Goal: Information Seeking & Learning: Learn about a topic

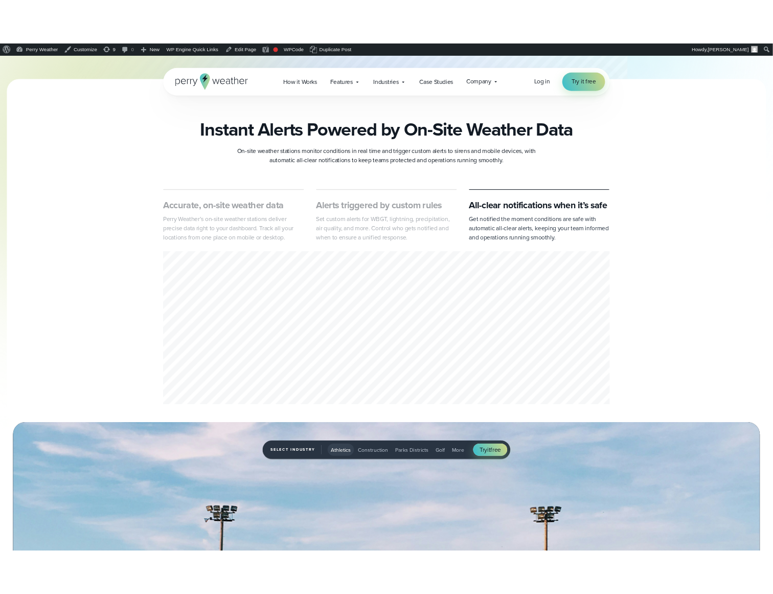
scroll to position [798, 0]
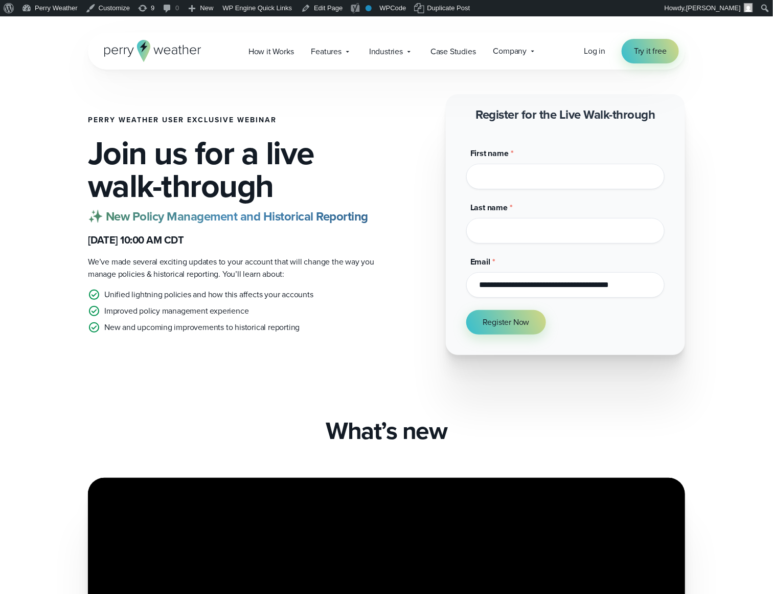
click at [521, 176] on input "First name *" at bounding box center [565, 177] width 198 height 26
click at [523, 227] on div "Last name *" at bounding box center [565, 222] width 198 height 42
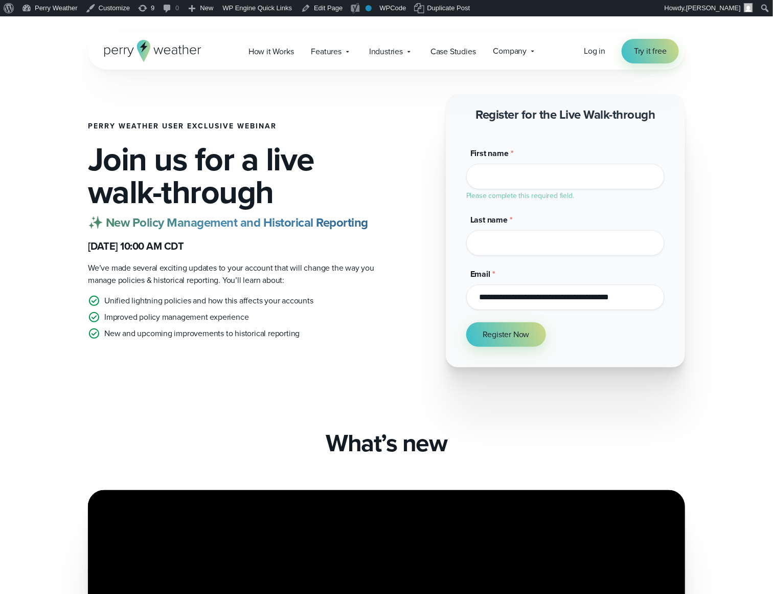
click at [533, 296] on div "**********" at bounding box center [565, 289] width 198 height 42
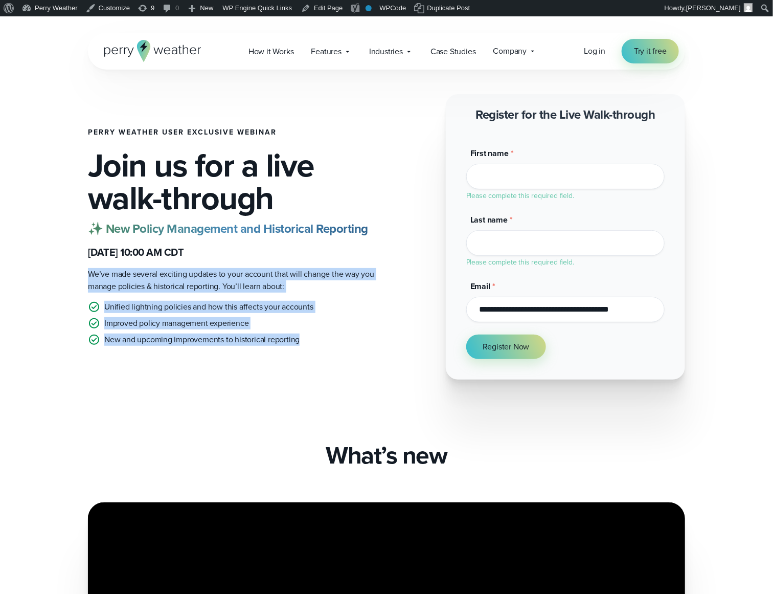
drag, startPoint x: 317, startPoint y: 337, endPoint x: 120, endPoint y: 265, distance: 209.7
click at [120, 265] on div "Perry Weather User Exclusive Webinar Join us for a live walk-through ✨ New Poli…" at bounding box center [233, 236] width 290 height 217
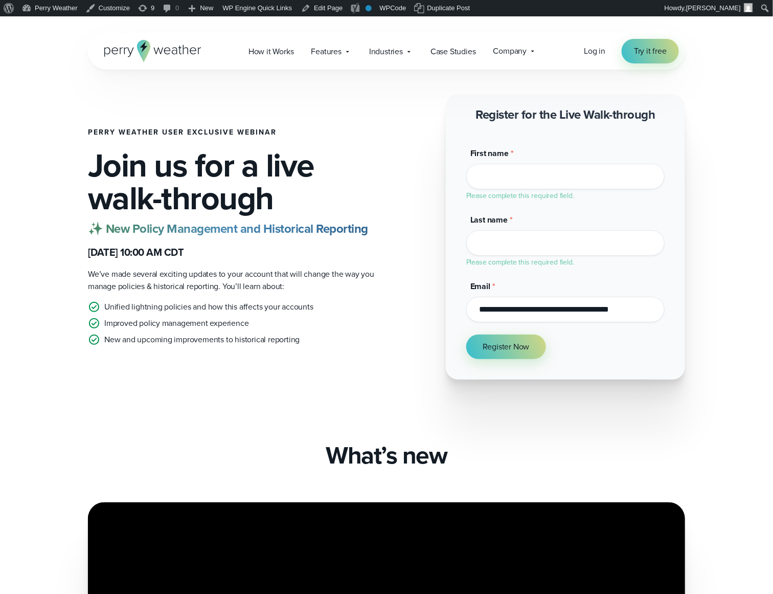
click at [380, 181] on div "Perry Weather User Exclusive Webinar Join us for a live walk-through ✨ New Poli…" at bounding box center [386, 236] width 597 height 285
click at [278, 283] on span "We’ve made several exciting updates to your account that will change the way yo…" at bounding box center [231, 280] width 286 height 24
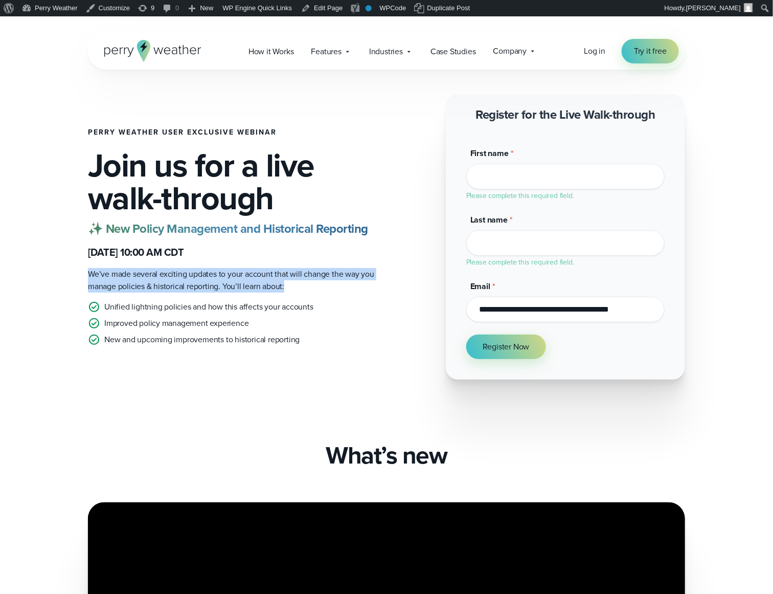
drag, startPoint x: 307, startPoint y: 287, endPoint x: 58, endPoint y: 268, distance: 249.8
click at [58, 268] on div "Perry Weather User Exclusive Webinar Join us for a live walk-through ✨ New Poli…" at bounding box center [386, 236] width 736 height 285
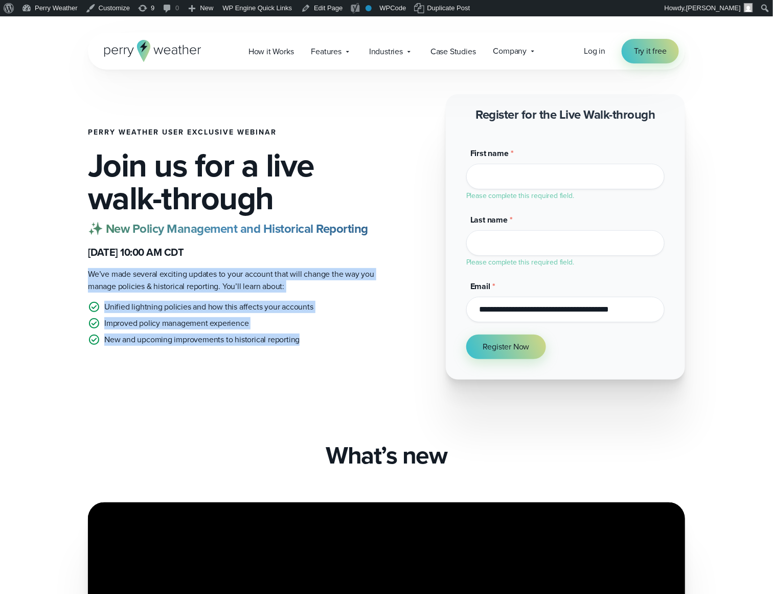
drag, startPoint x: 303, startPoint y: 348, endPoint x: 76, endPoint y: 264, distance: 242.5
click at [76, 264] on div "Perry Weather User Exclusive Webinar Join us for a live walk-through ✨ New Poli…" at bounding box center [386, 236] width 736 height 285
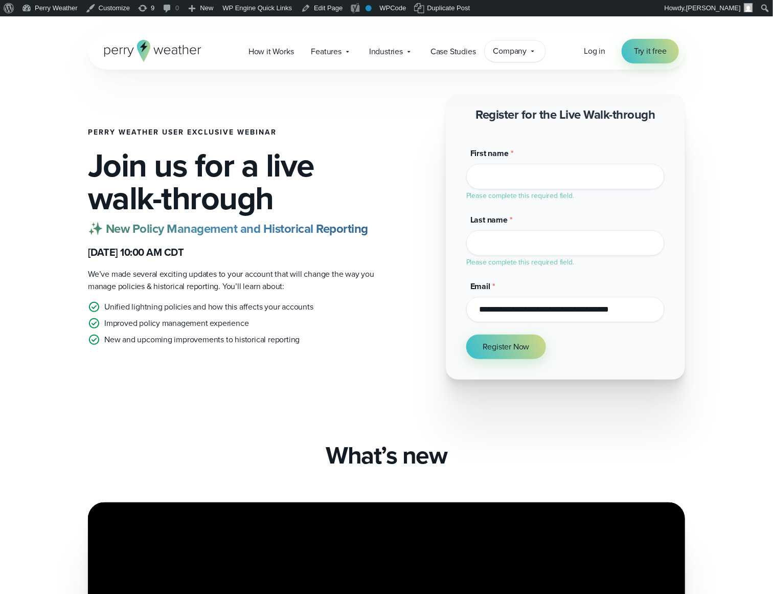
click at [522, 55] on span "Company" at bounding box center [510, 51] width 34 height 12
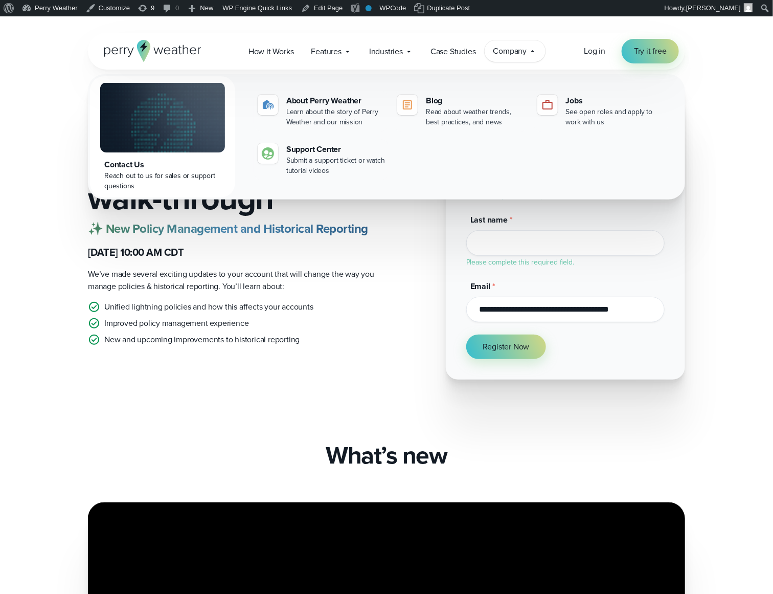
click at [689, 202] on div "Perry Weather User Exclusive Webinar Join us for a live walk-through ✨ New Poli…" at bounding box center [386, 236] width 736 height 285
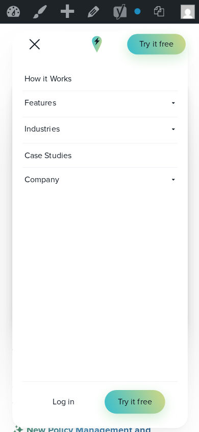
click at [35, 43] on div at bounding box center [34, 44] width 11 height 11
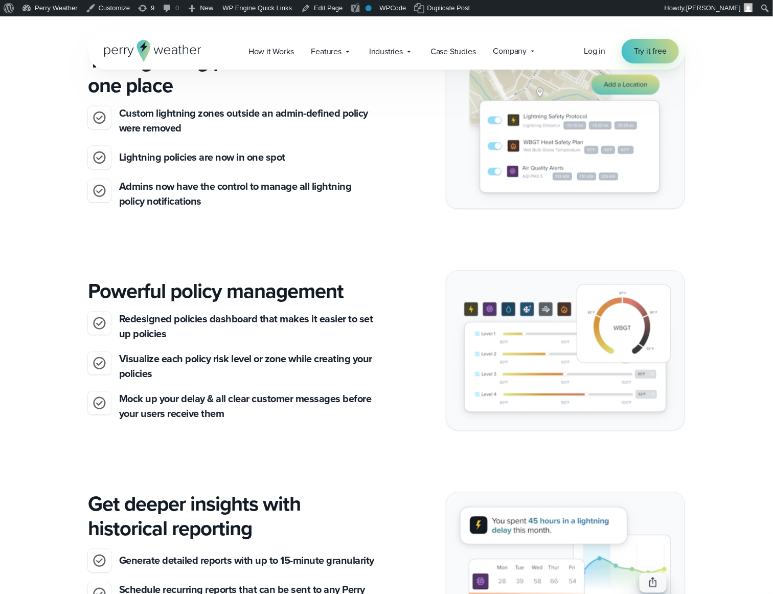
scroll to position [785, 0]
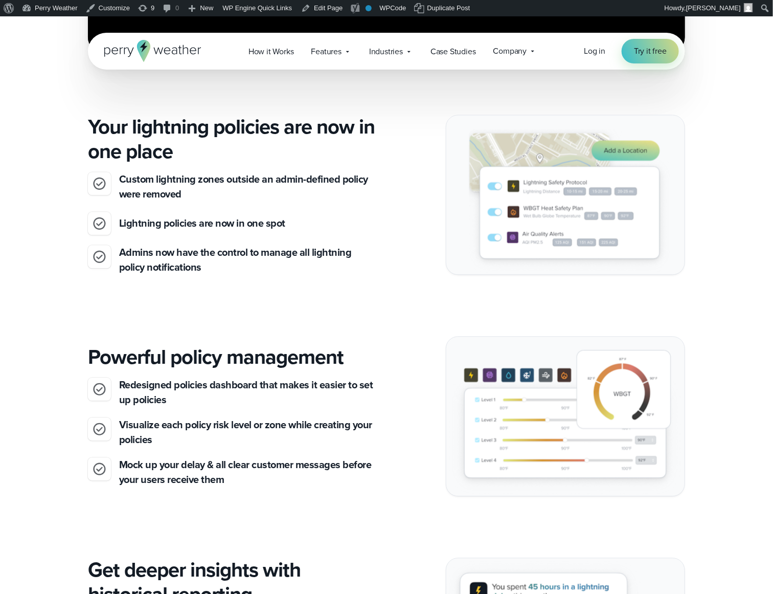
click at [226, 263] on h3 "Admins now have the control to manage all lightning policy notifications" at bounding box center [248, 260] width 259 height 30
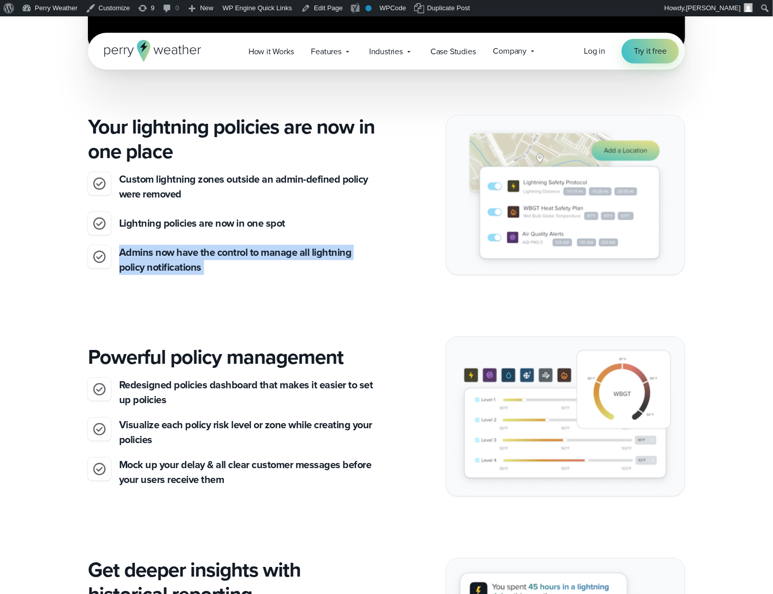
click at [226, 263] on h3 "Admins now have the control to manage all lightning policy notifications" at bounding box center [248, 260] width 259 height 30
click at [248, 265] on h3 "Admins now have the control to manage all lightning policy notifications" at bounding box center [248, 260] width 259 height 30
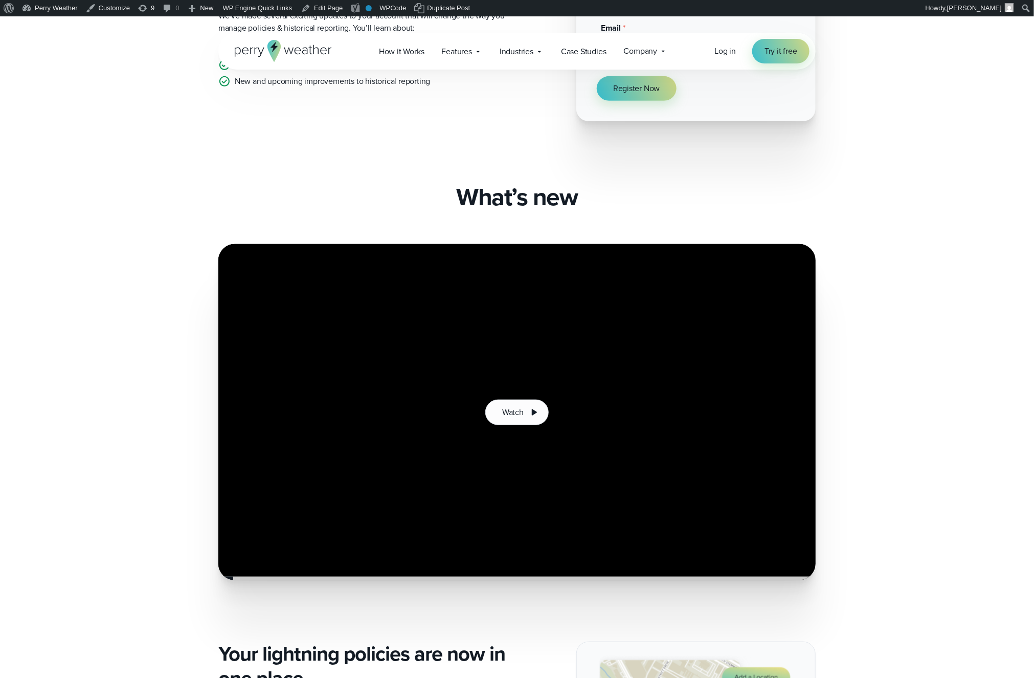
scroll to position [0, 0]
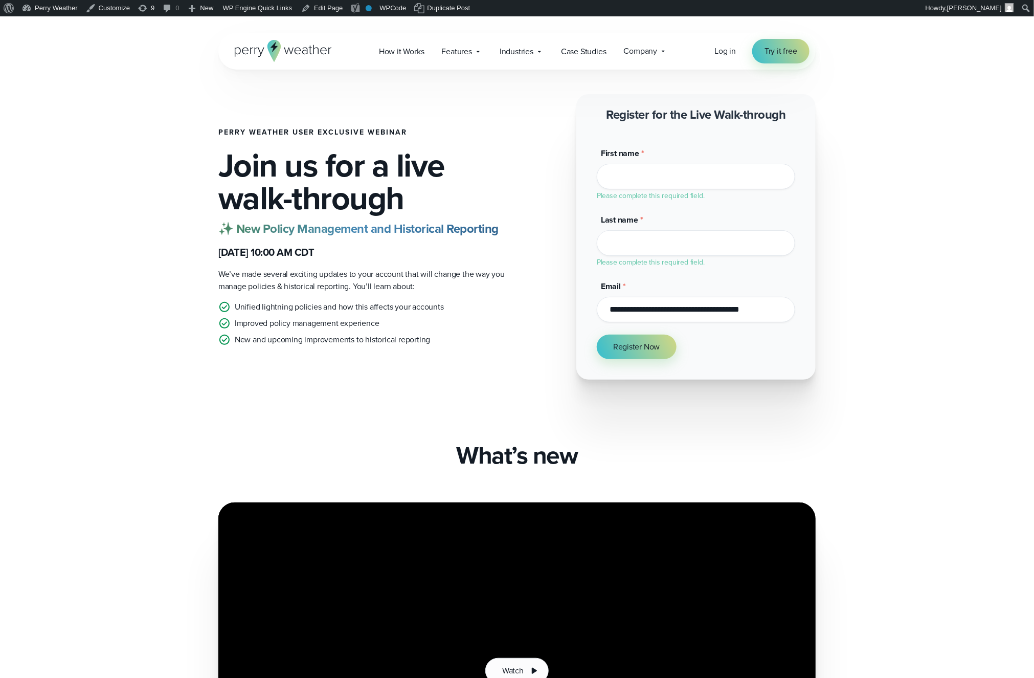
click at [386, 322] on li "Improved policy management experience" at bounding box center [363, 323] width 290 height 12
click at [434, 337] on li "New and upcoming improvements to historical reporting" at bounding box center [363, 339] width 290 height 12
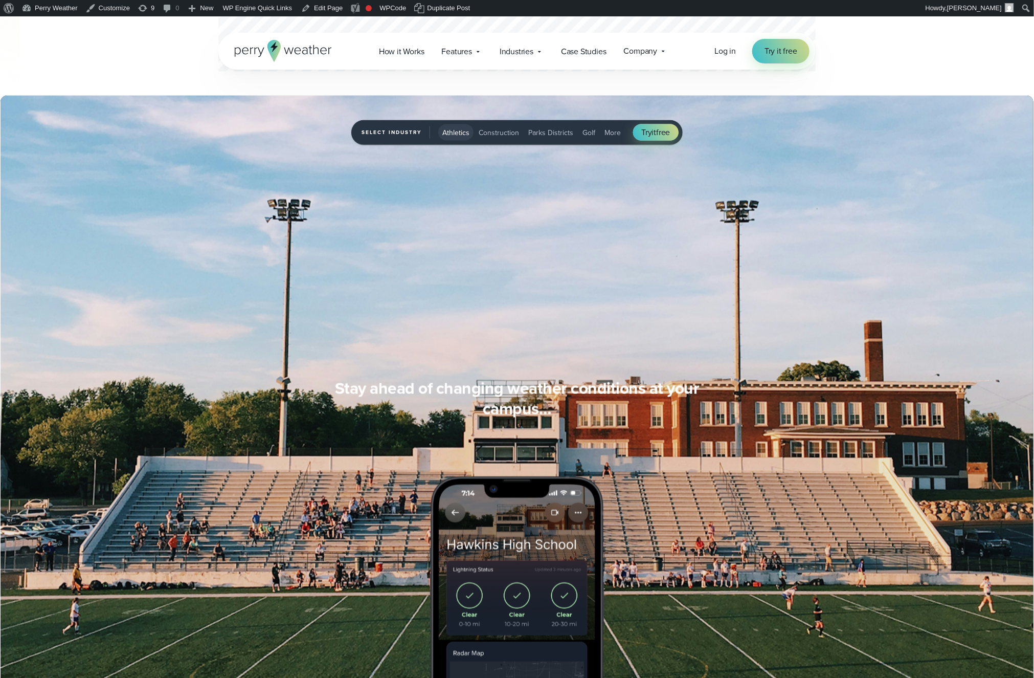
scroll to position [790, 0]
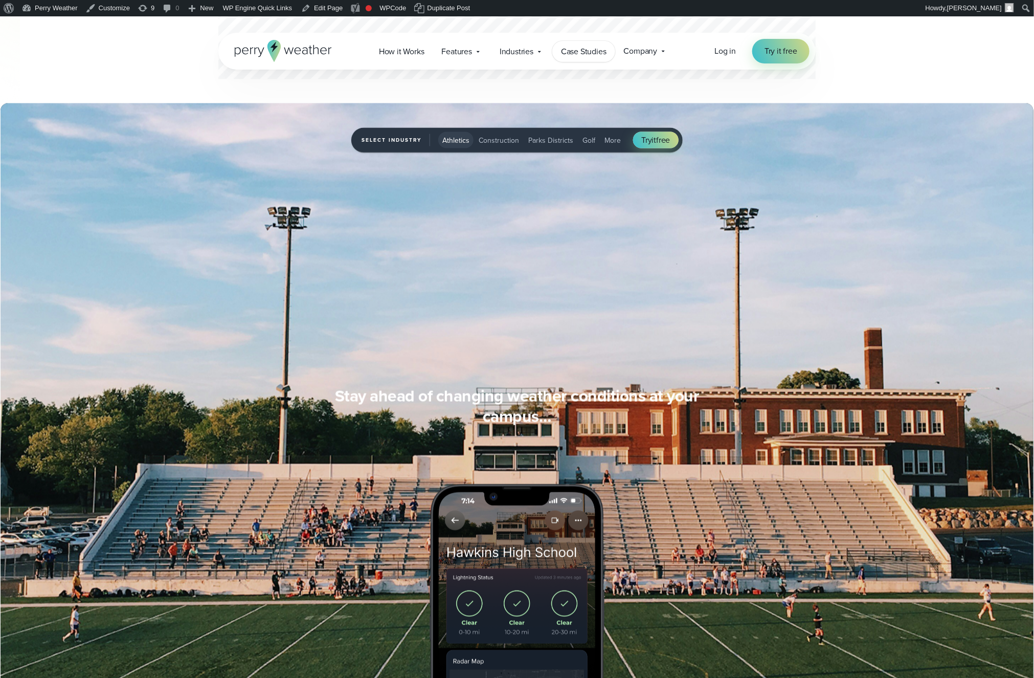
click at [596, 58] on link "Case Studies" at bounding box center [583, 51] width 63 height 21
click at [635, 48] on span "Company" at bounding box center [641, 51] width 34 height 12
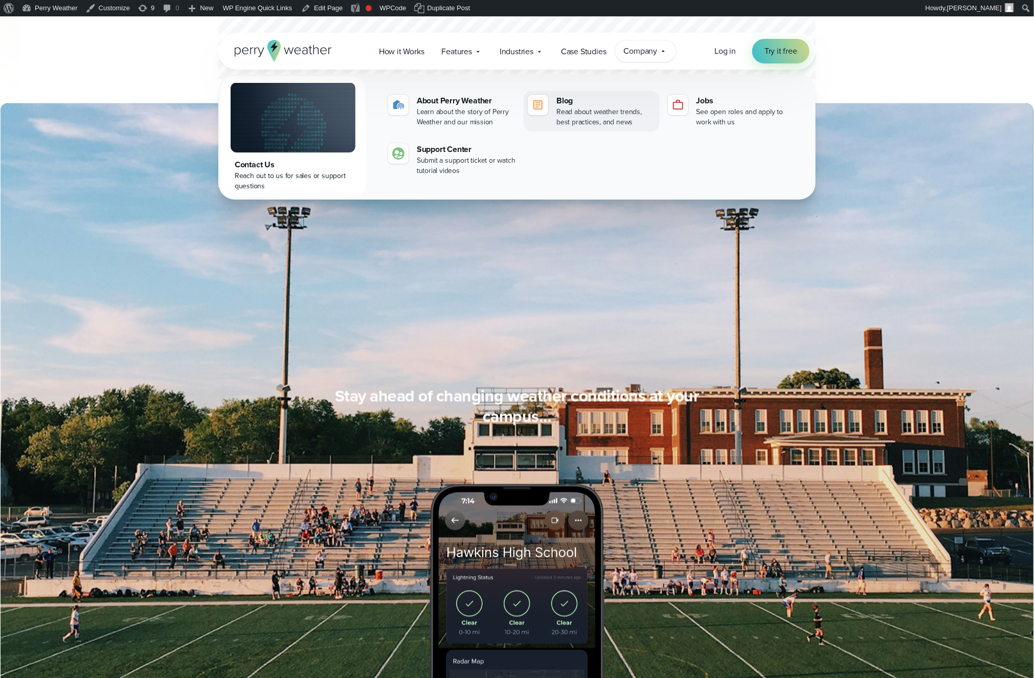
click at [597, 118] on div "Read about weather trends, best practices, and news" at bounding box center [605, 117] width 99 height 20
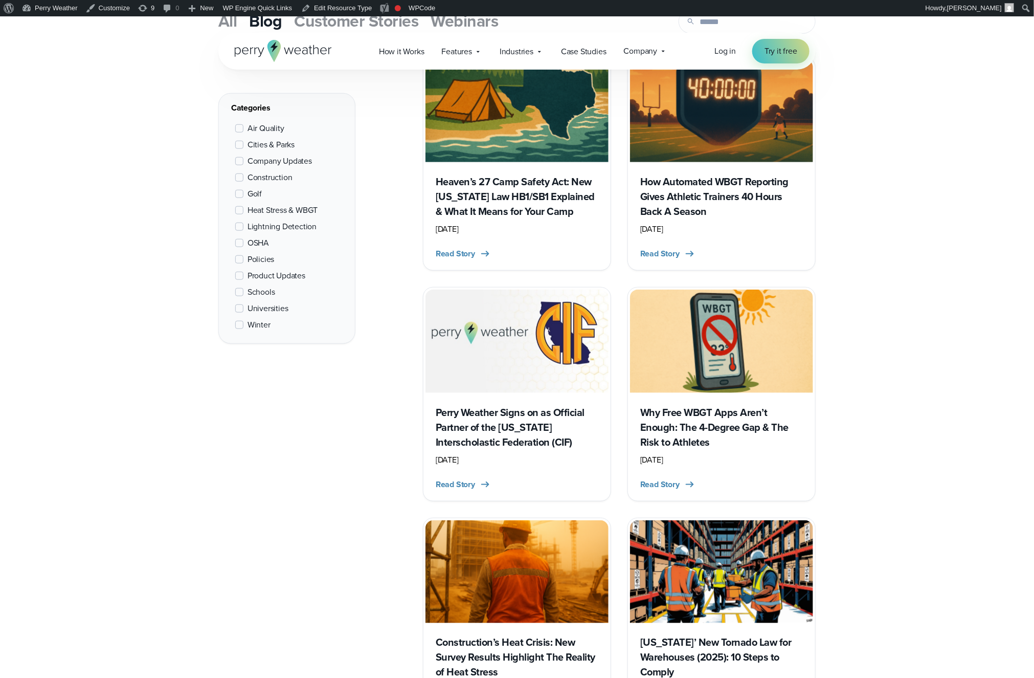
scroll to position [748, 0]
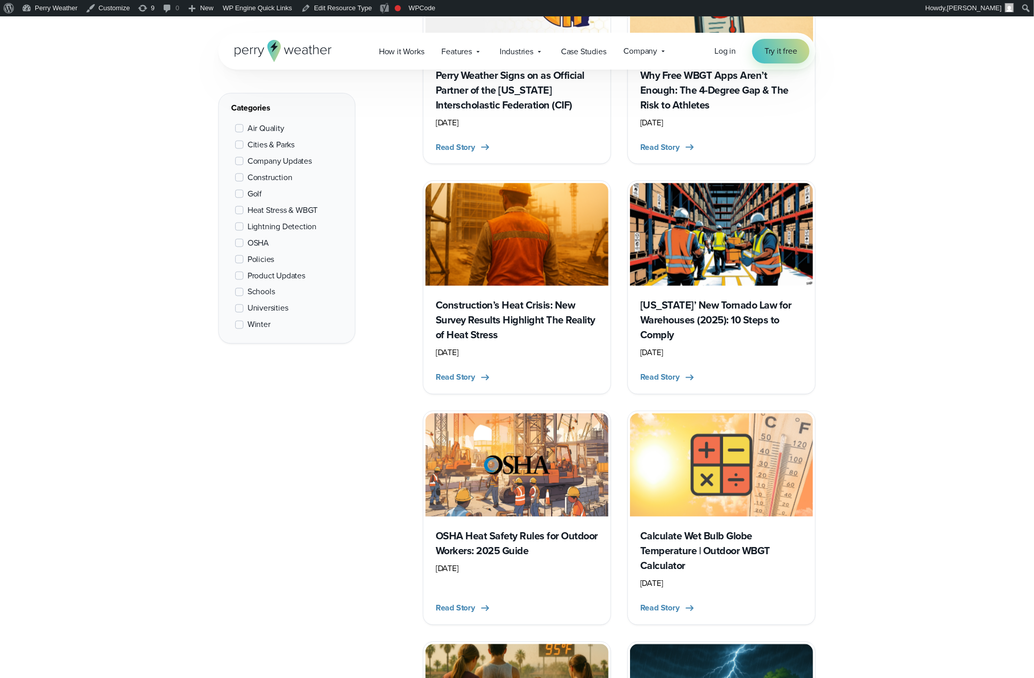
click at [542, 335] on h3 "Construction’s Heat Crisis: New Survey Results Highlight The Reality of Heat St…" at bounding box center [517, 320] width 163 height 44
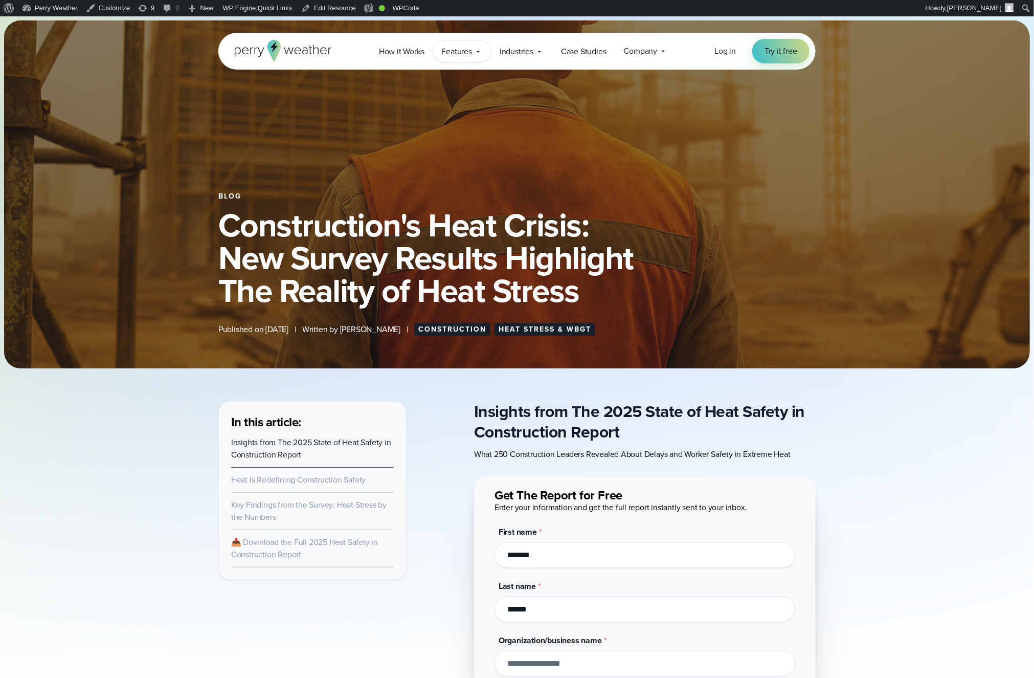
click at [468, 46] on span "Features" at bounding box center [457, 52] width 30 height 12
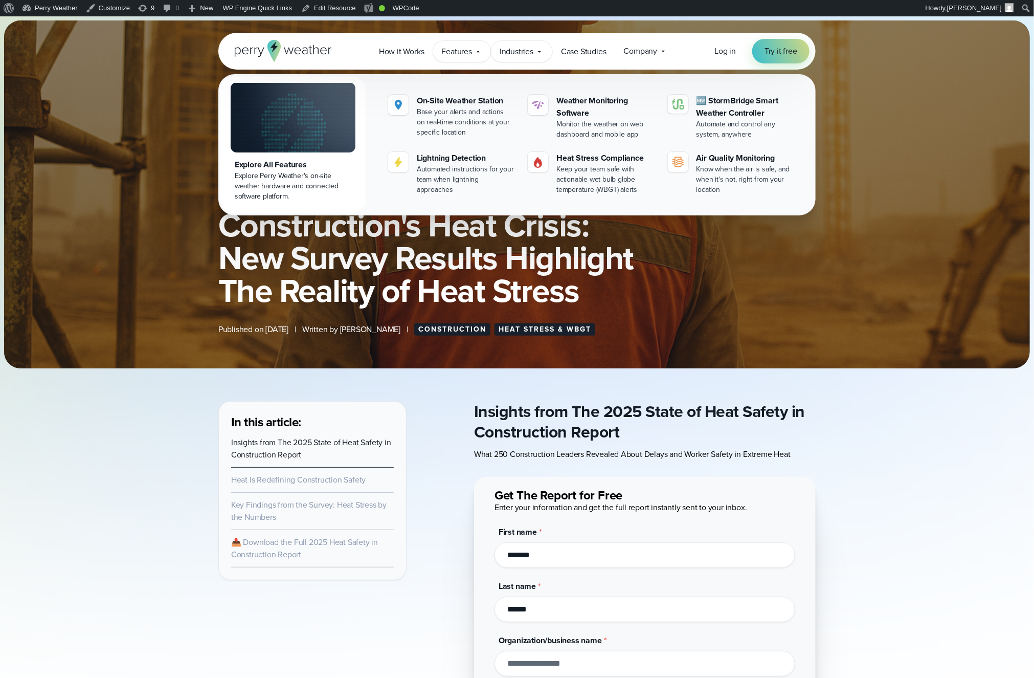
click at [543, 51] on div "Industries Featured Case Study How PGA of America is Prioritizing Golfer Safety…" at bounding box center [521, 51] width 61 height 21
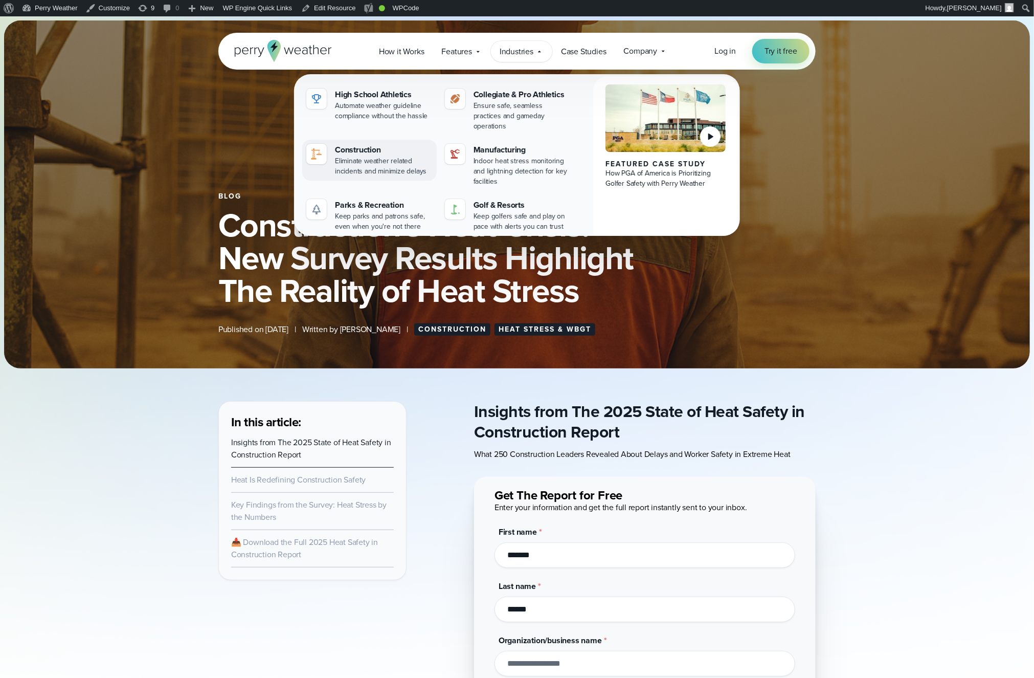
click at [398, 156] on div "Eliminate weather related incidents and minimize delays" at bounding box center [384, 166] width 98 height 20
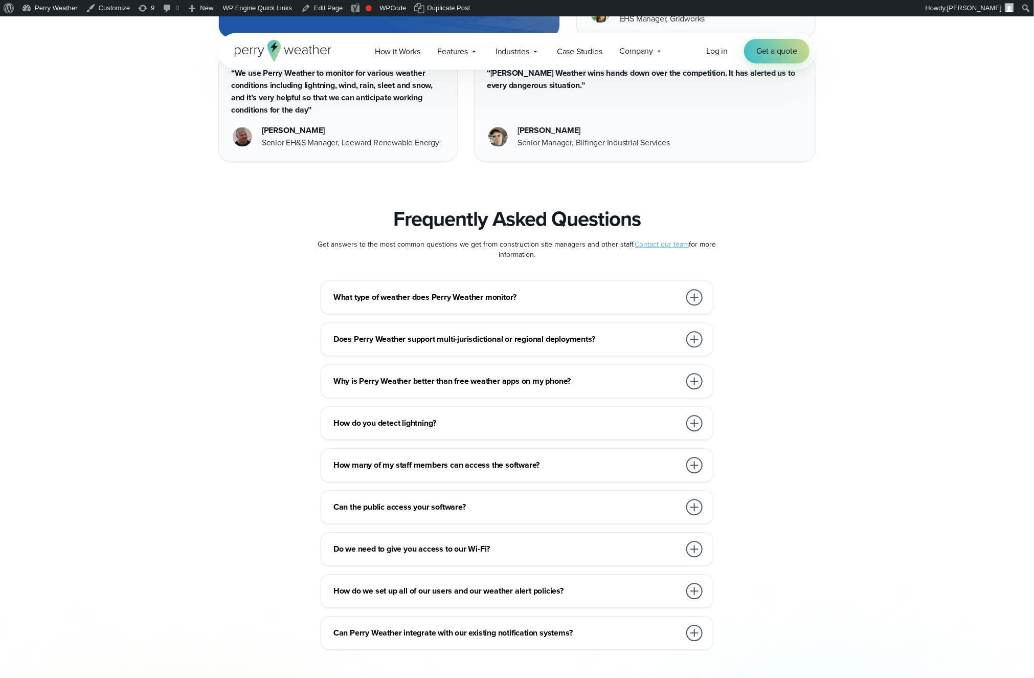
scroll to position [5422, 0]
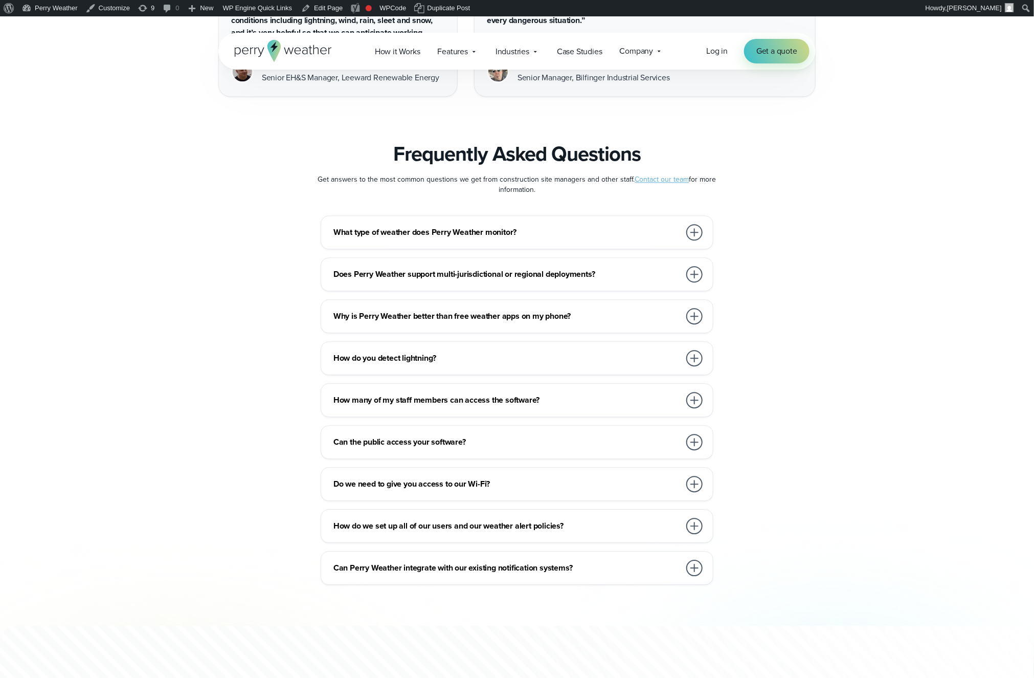
click at [592, 226] on h3 "What type of weather does Perry Weather monitor?" at bounding box center [506, 232] width 347 height 12
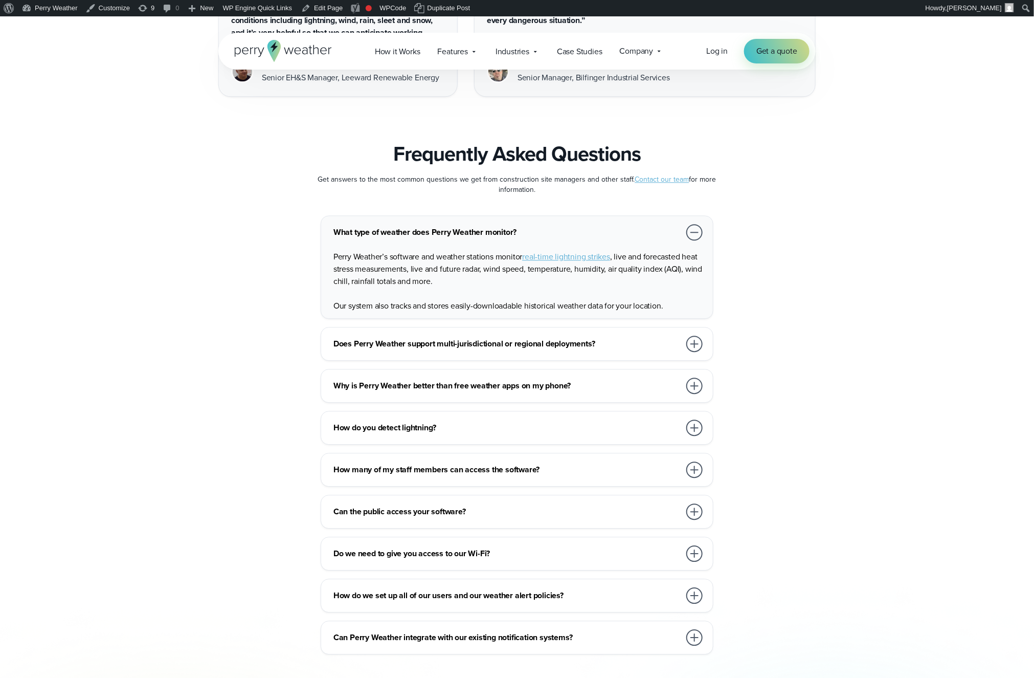
click at [607, 337] on h3 "Does Perry Weather support multi-jurisdictional or regional deployments?" at bounding box center [506, 343] width 347 height 12
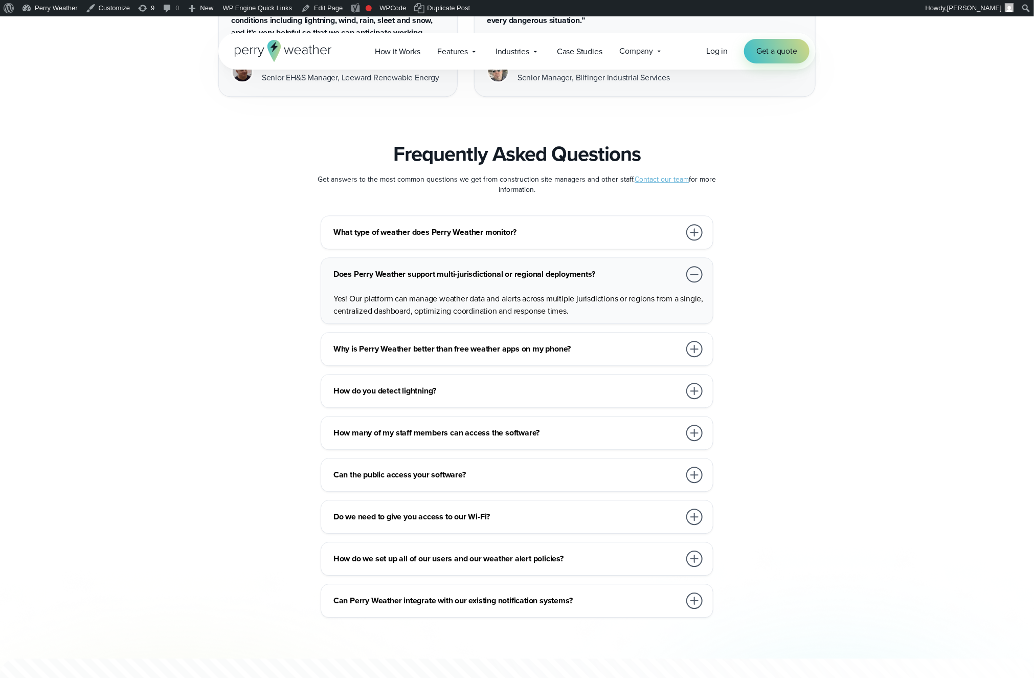
click at [611, 226] on h3 "What type of weather does Perry Weather monitor?" at bounding box center [506, 232] width 347 height 12
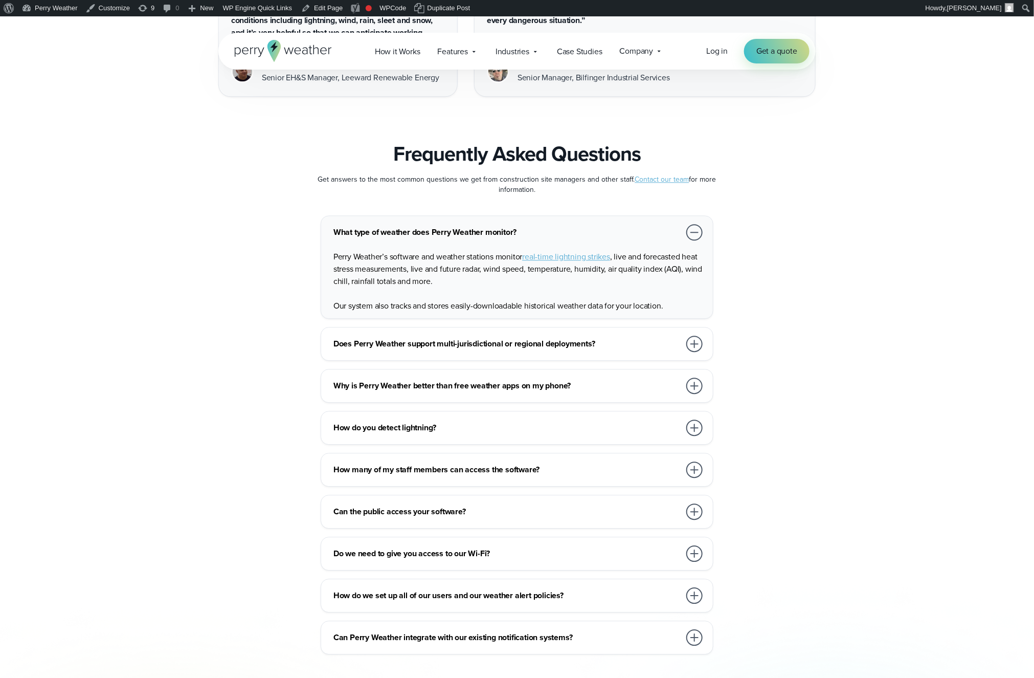
click at [618, 337] on h3 "Does Perry Weather support multi-jurisdictional or regional deployments?" at bounding box center [506, 343] width 347 height 12
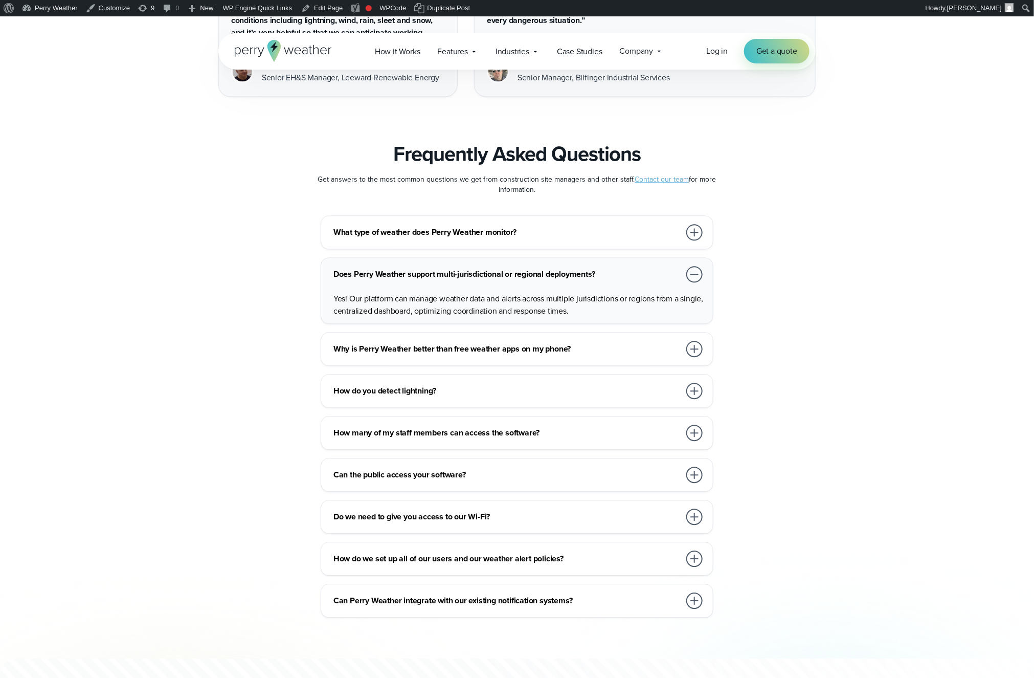
click at [616, 339] on div "Why is Perry Weather better than free weather apps on my phone?" at bounding box center [518, 349] width 371 height 20
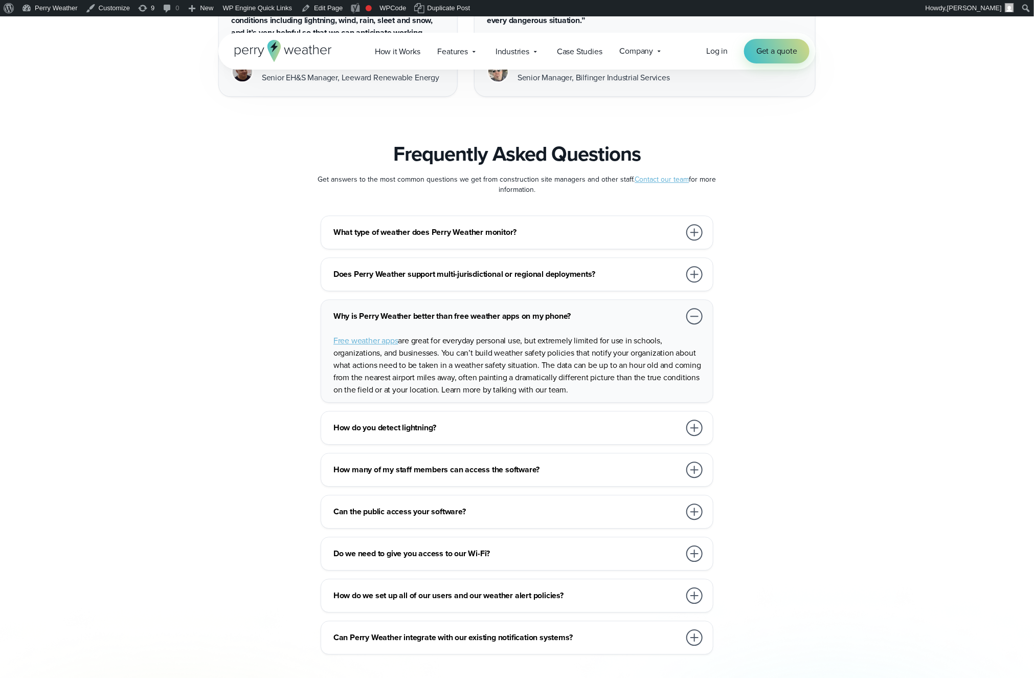
click at [613, 417] on div "How do you detect lightning?" at bounding box center [518, 427] width 371 height 20
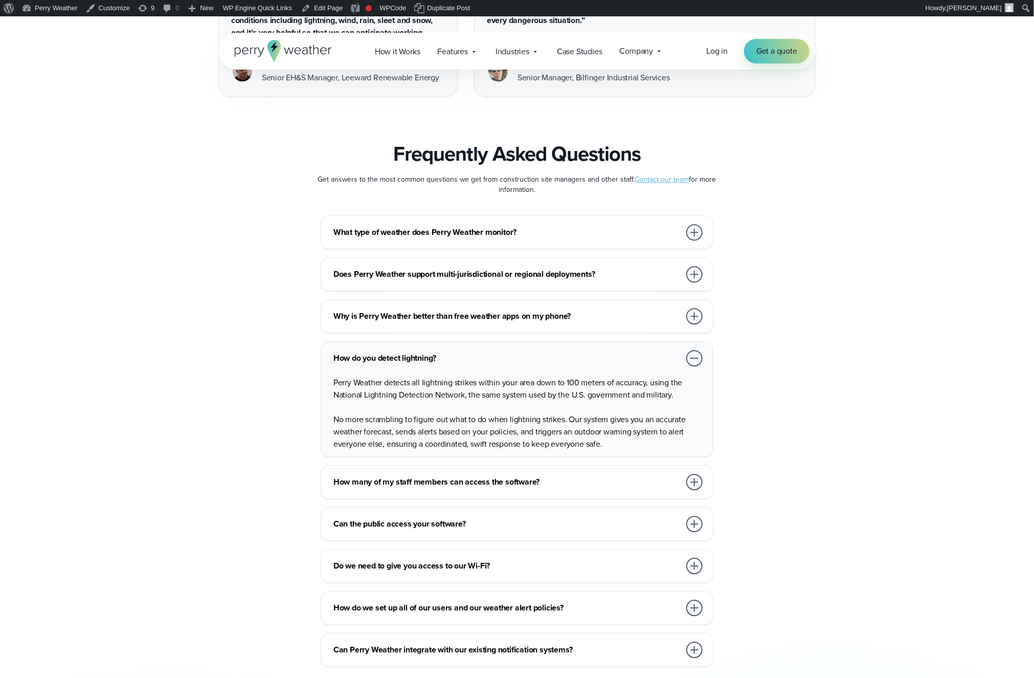
click at [594, 517] on h3 "Can the public access your software?" at bounding box center [506, 523] width 347 height 12
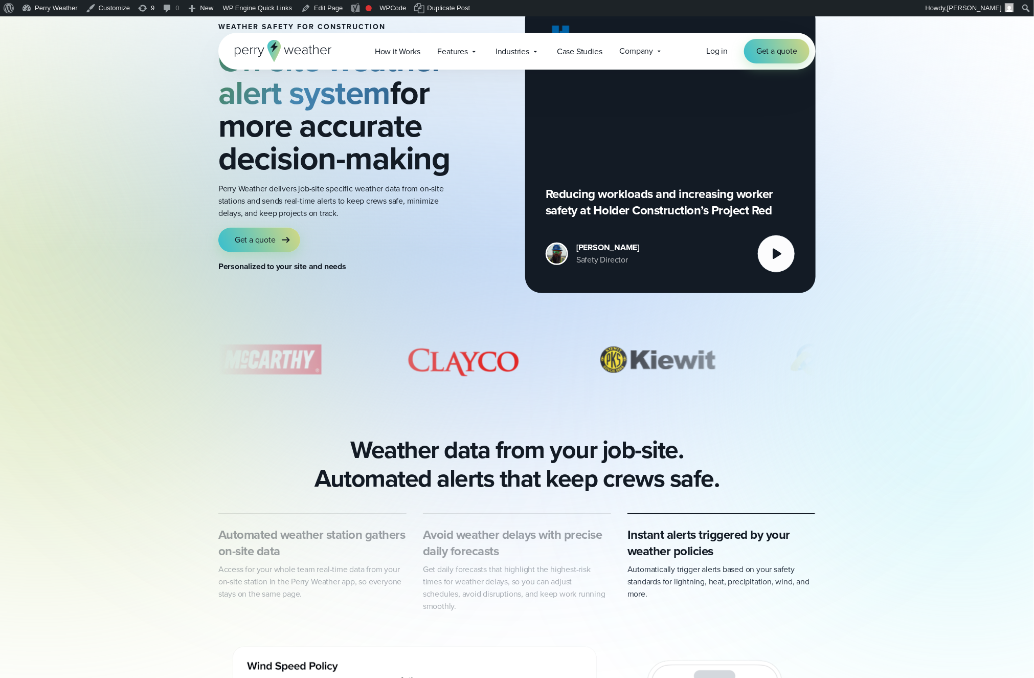
scroll to position [0, 0]
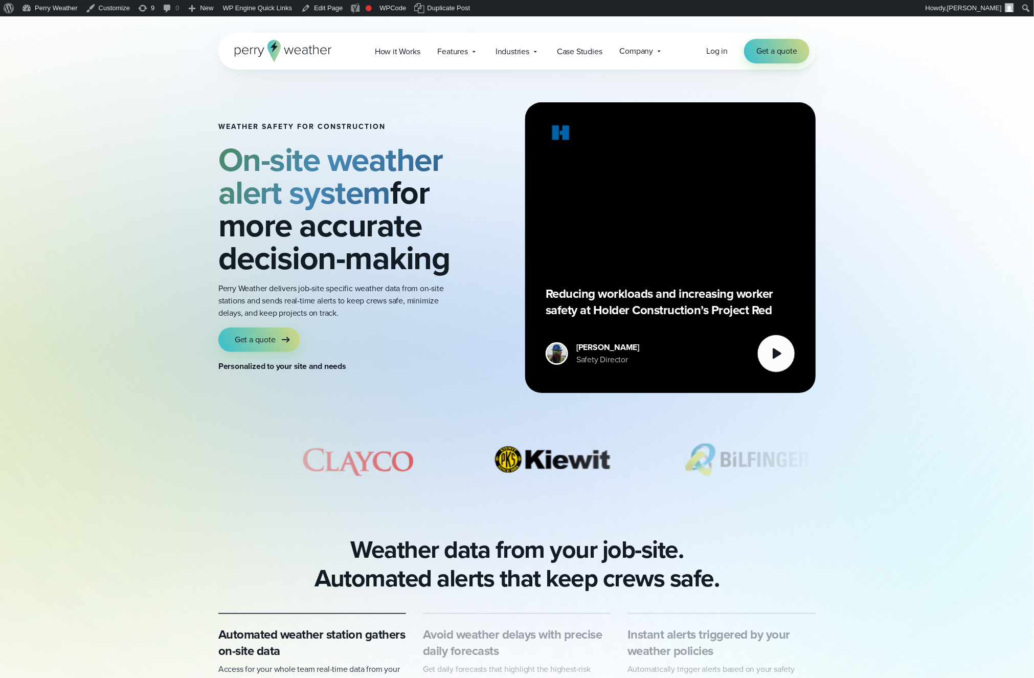
click at [332, 173] on strong "On-site weather alert system" at bounding box center [330, 176] width 224 height 81
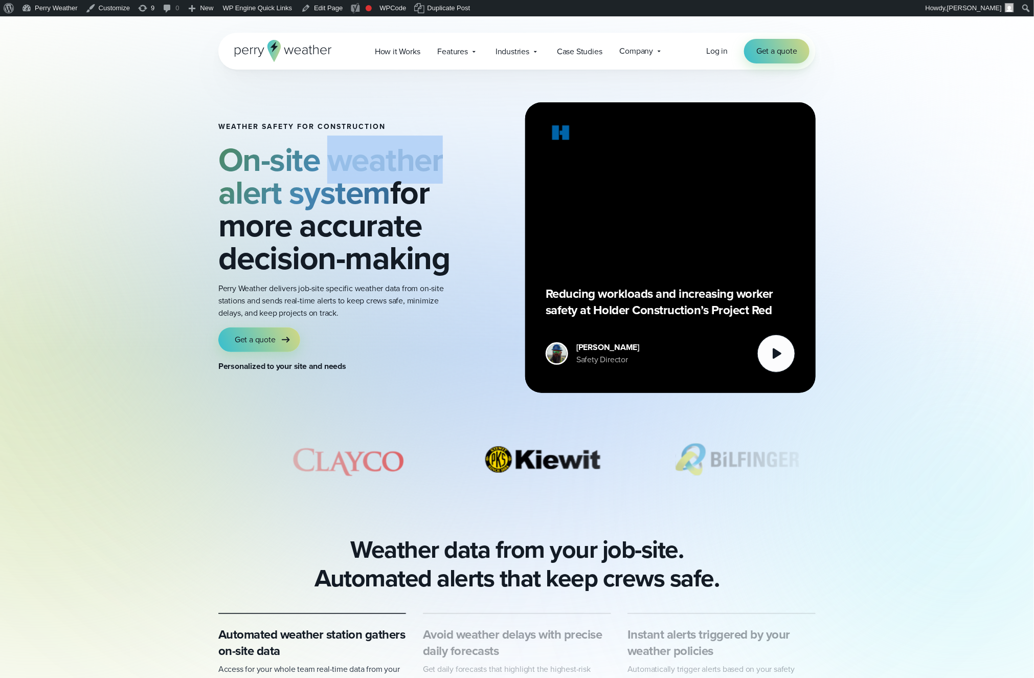
click at [332, 173] on strong "On-site weather alert system" at bounding box center [330, 176] width 224 height 81
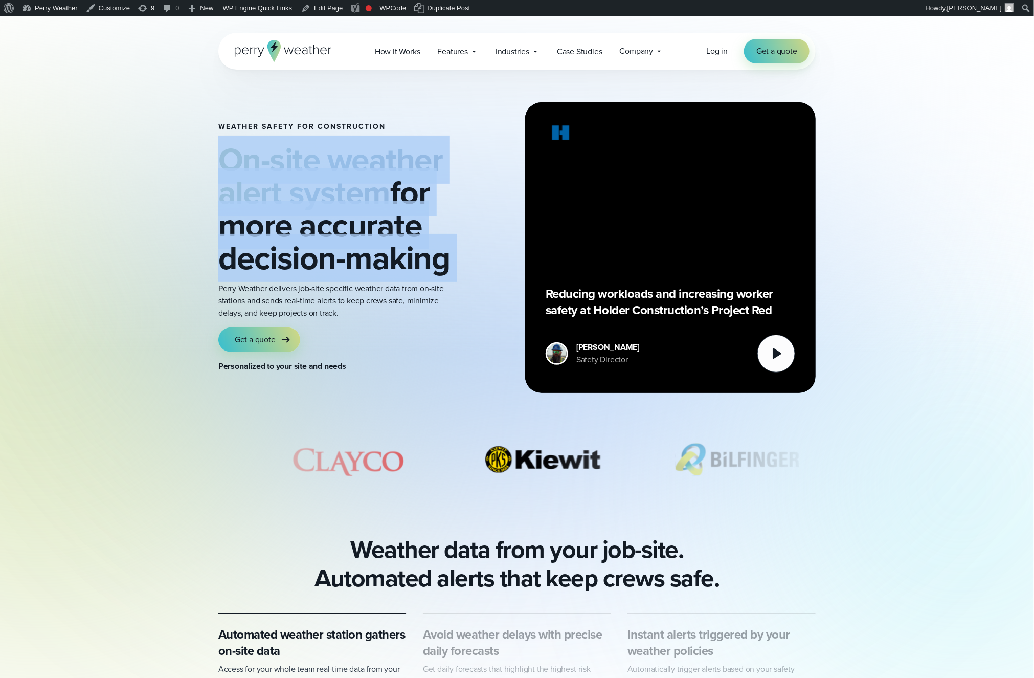
click at [332, 173] on strong "On-site weather alert system" at bounding box center [330, 176] width 224 height 81
click at [354, 205] on h2 "On-site weather alert system for more accurate decision-making" at bounding box center [337, 208] width 239 height 131
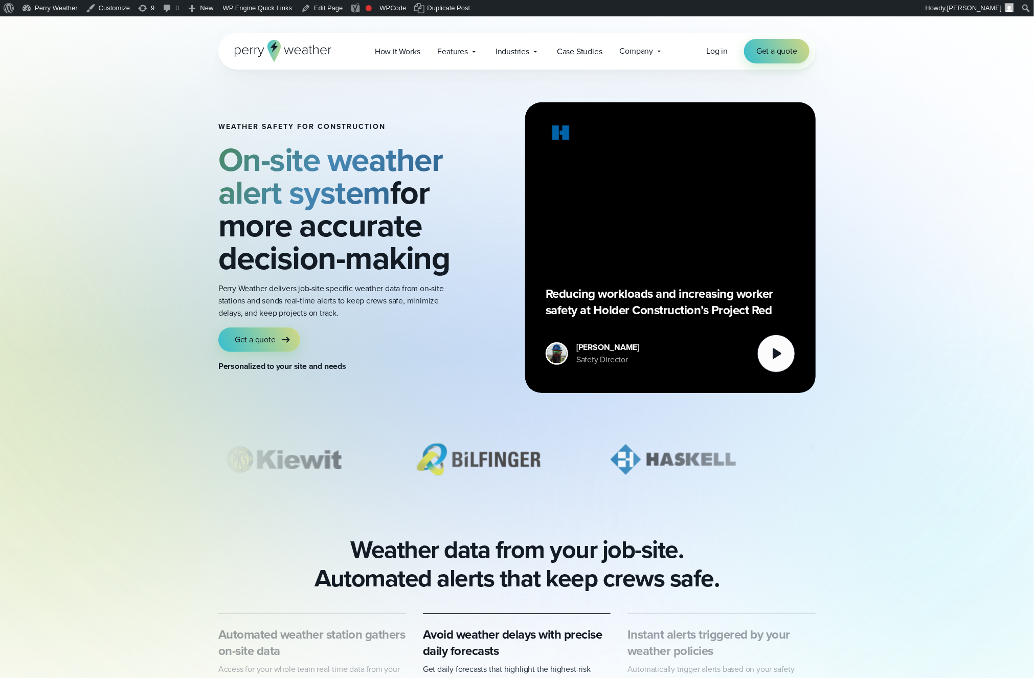
click at [332, 366] on strong "Personalized to your site and needs" at bounding box center [282, 366] width 128 height 12
click at [363, 373] on div "Weather safety for Construction On-site weather alert system for more accurate …" at bounding box center [516, 248] width 597 height 356
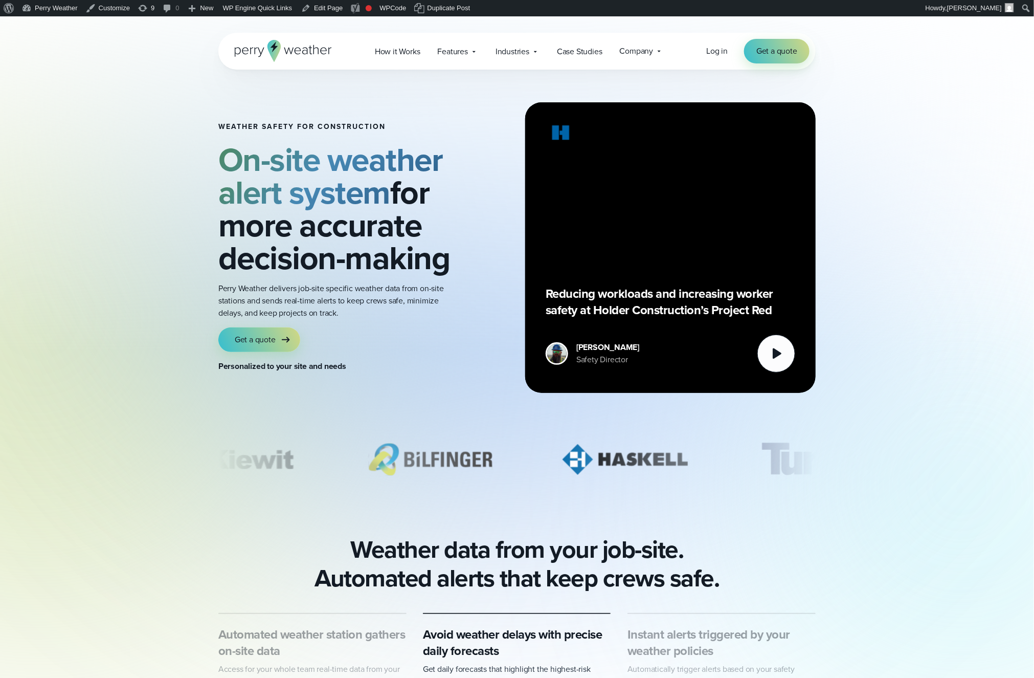
click at [330, 366] on strong "Personalized to your site and needs" at bounding box center [282, 366] width 128 height 12
click at [365, 368] on p "Personalized to your site and needs" at bounding box center [337, 366] width 239 height 12
click at [329, 367] on strong "Personalized to your site and needs" at bounding box center [282, 366] width 128 height 12
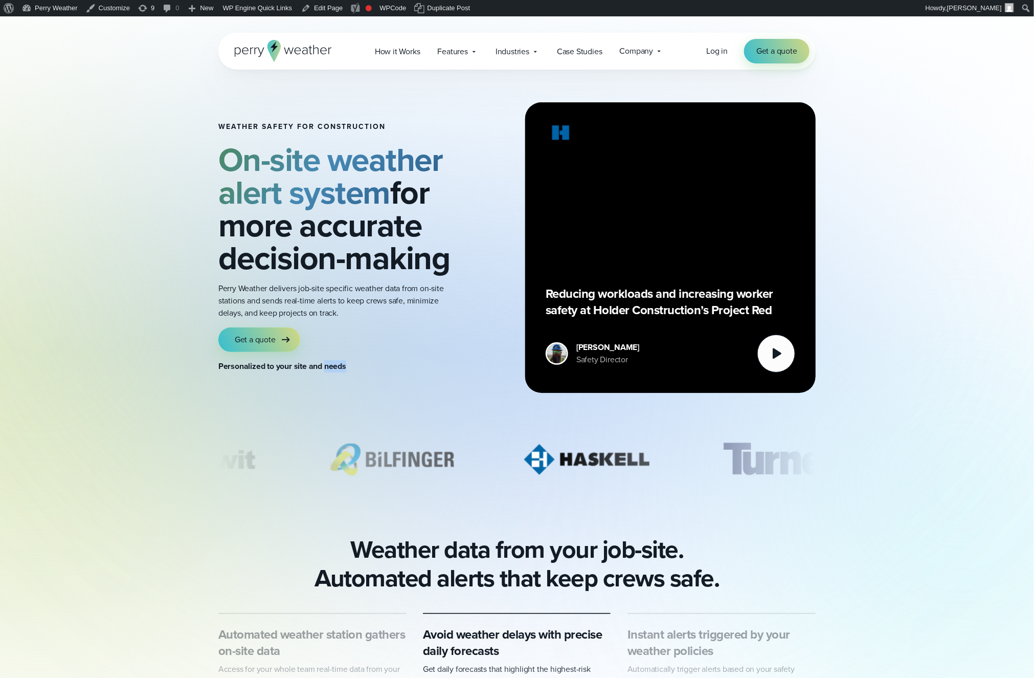
click at [329, 367] on strong "Personalized to your site and needs" at bounding box center [282, 366] width 128 height 12
drag, startPoint x: 329, startPoint y: 367, endPoint x: 351, endPoint y: 363, distance: 22.5
click at [331, 367] on strong "Personalized to your site and needs" at bounding box center [282, 366] width 128 height 12
click at [369, 358] on div "Weather safety for Construction On-site weather alert system for more accurate …" at bounding box center [337, 248] width 239 height 250
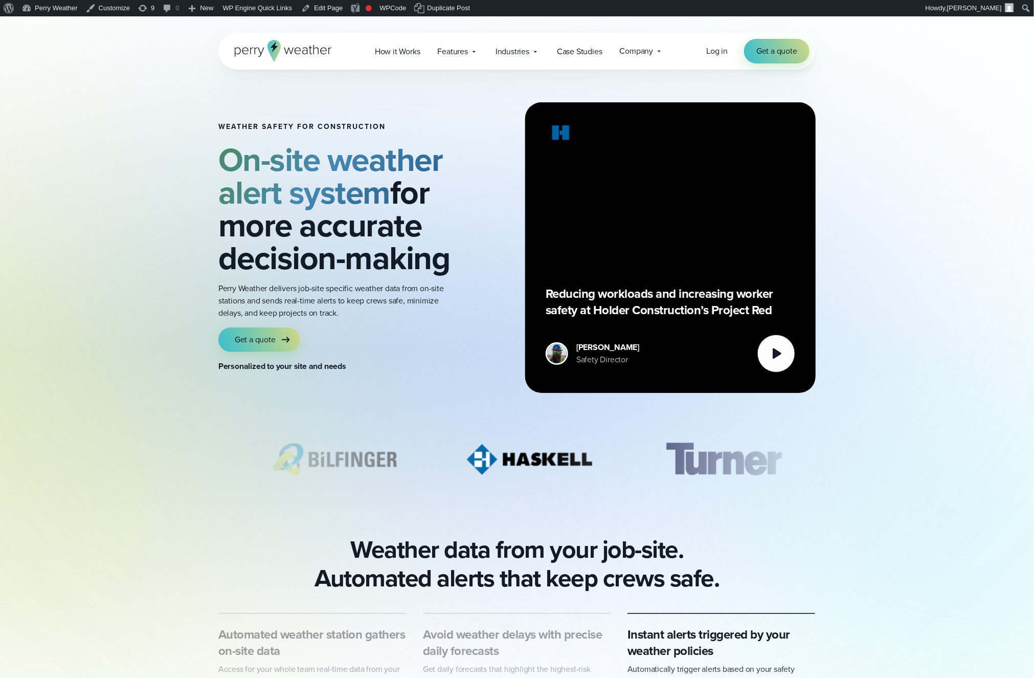
click at [283, 131] on h1 "Weather safety for Construction" at bounding box center [337, 127] width 239 height 8
click at [427, 215] on h2 "On-site weather alert system for more accurate decision-making" at bounding box center [337, 208] width 239 height 131
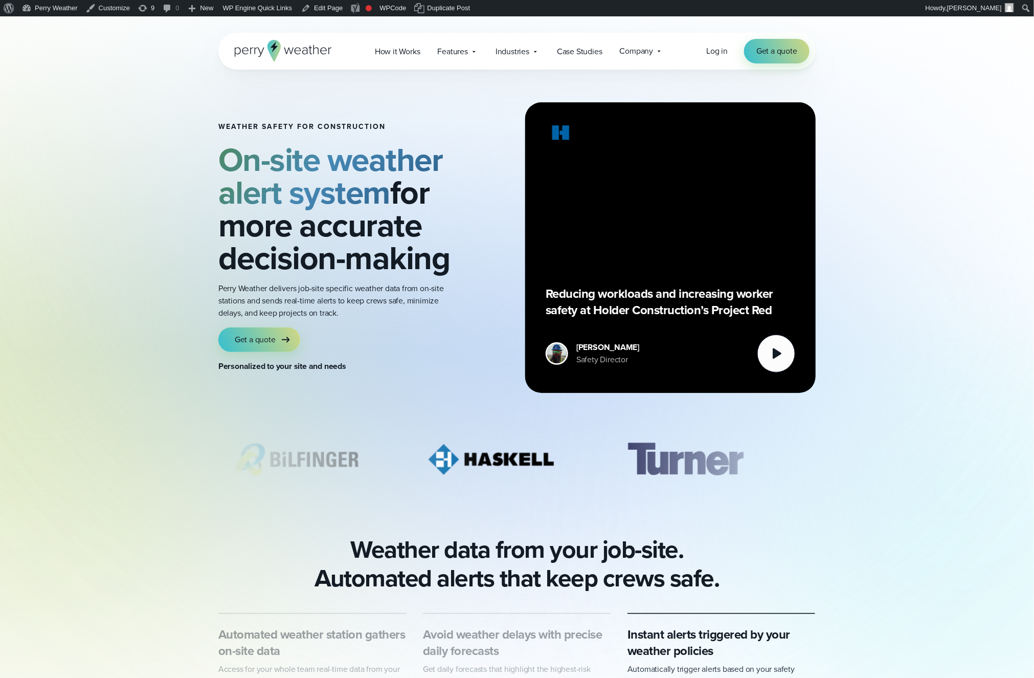
click at [423, 218] on h2 "On-site weather alert system for more accurate decision-making" at bounding box center [337, 208] width 239 height 131
drag, startPoint x: 423, startPoint y: 218, endPoint x: 400, endPoint y: 210, distance: 24.4
click at [418, 217] on h2 "On-site weather alert system for more accurate decision-making" at bounding box center [337, 208] width 239 height 131
click at [378, 200] on h2 "On-site weather alert system for more accurate decision-making" at bounding box center [337, 208] width 239 height 131
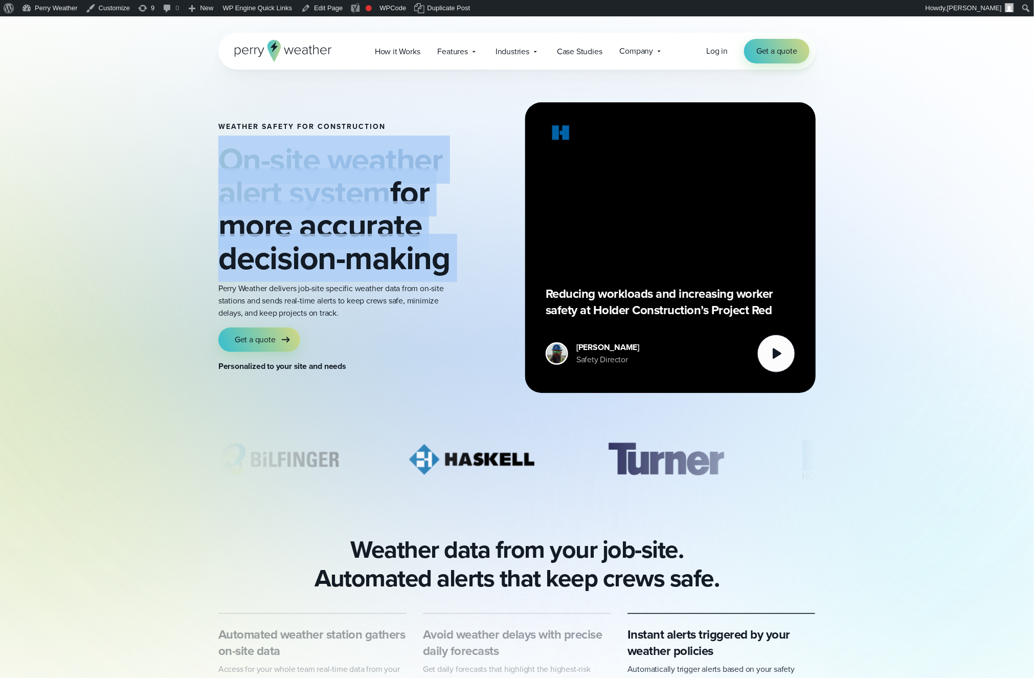
click at [378, 200] on h2 "On-site weather alert system for more accurate decision-making" at bounding box center [337, 208] width 239 height 131
click at [390, 233] on h2 "On-site weather alert system for more accurate decision-making" at bounding box center [337, 208] width 239 height 131
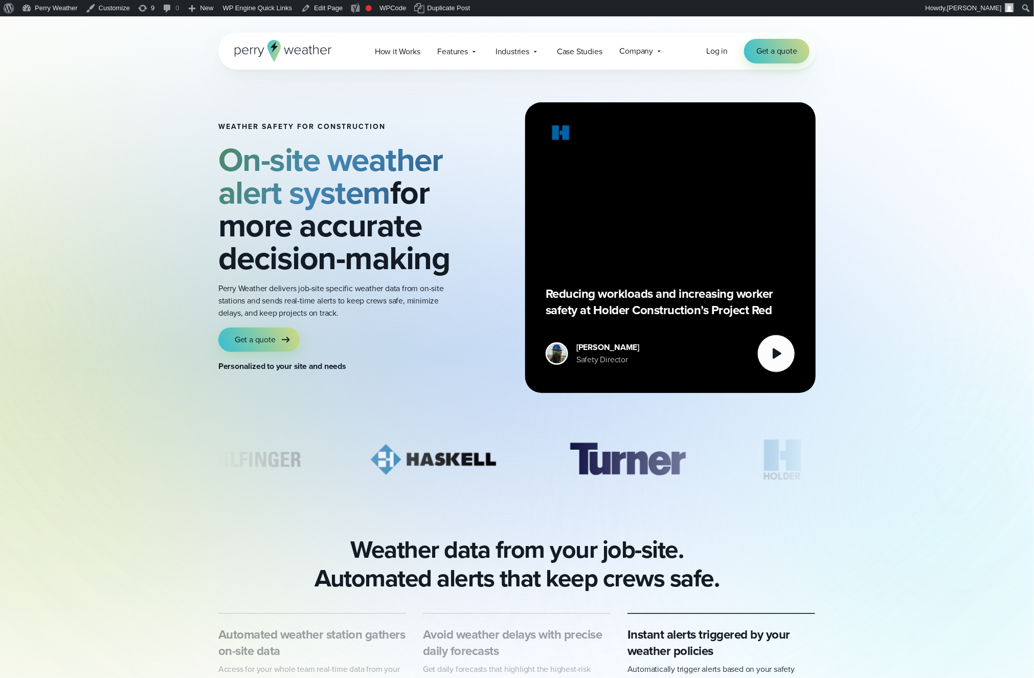
click at [389, 224] on h2 "On-site weather alert system for more accurate decision-making" at bounding box center [337, 208] width 239 height 131
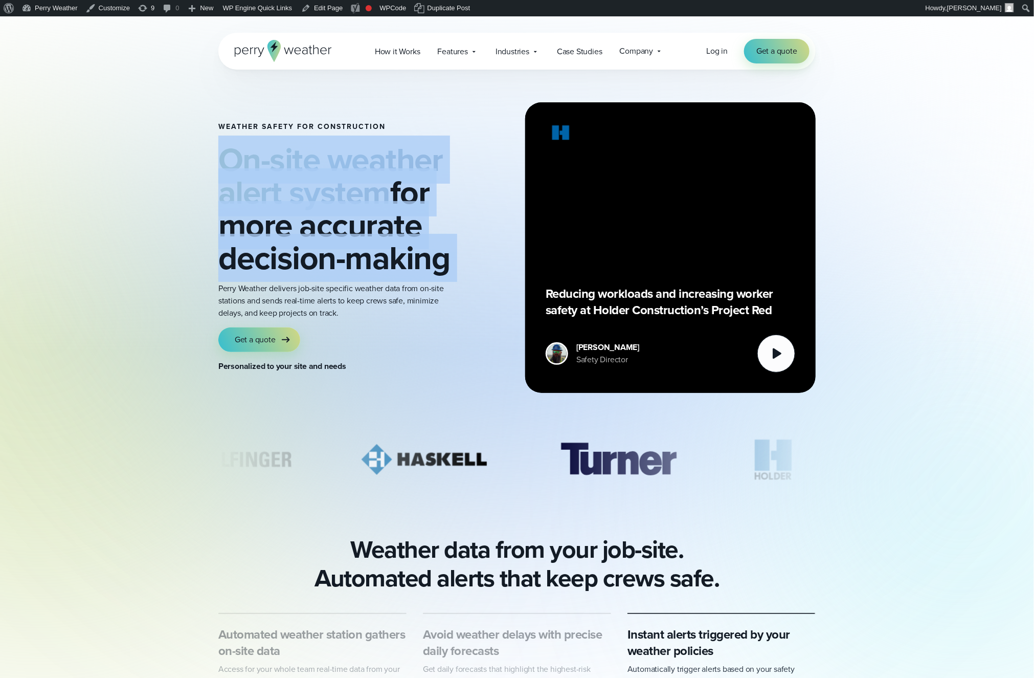
click at [389, 224] on h2 "On-site weather alert system for more accurate decision-making" at bounding box center [337, 208] width 239 height 131
click at [401, 223] on h2 "On-site weather alert system for more accurate decision-making" at bounding box center [337, 208] width 239 height 131
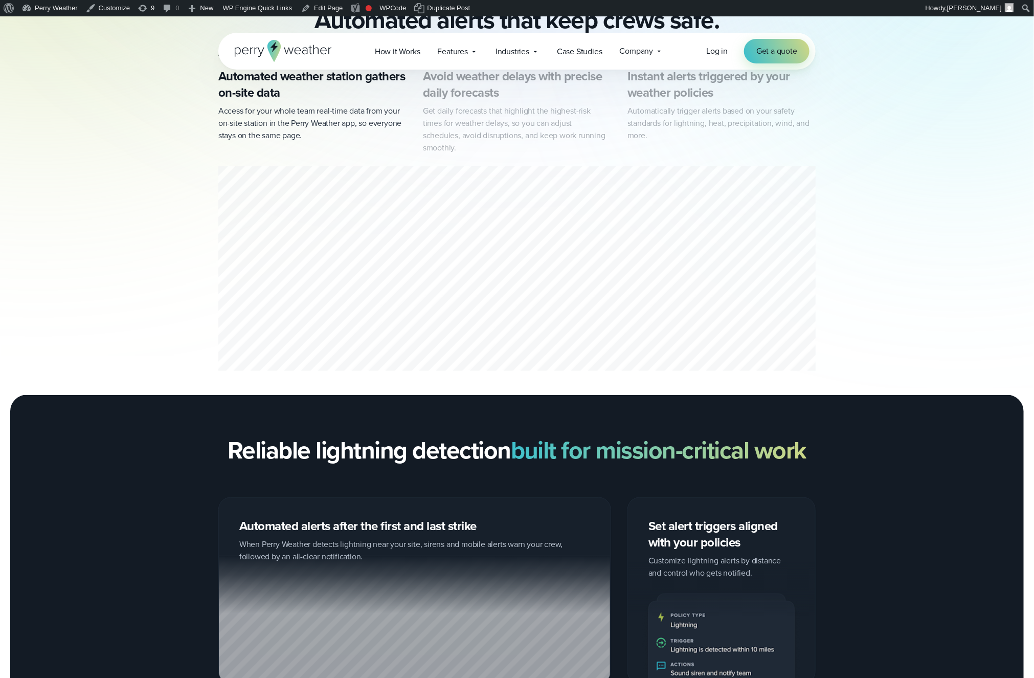
scroll to position [468, 0]
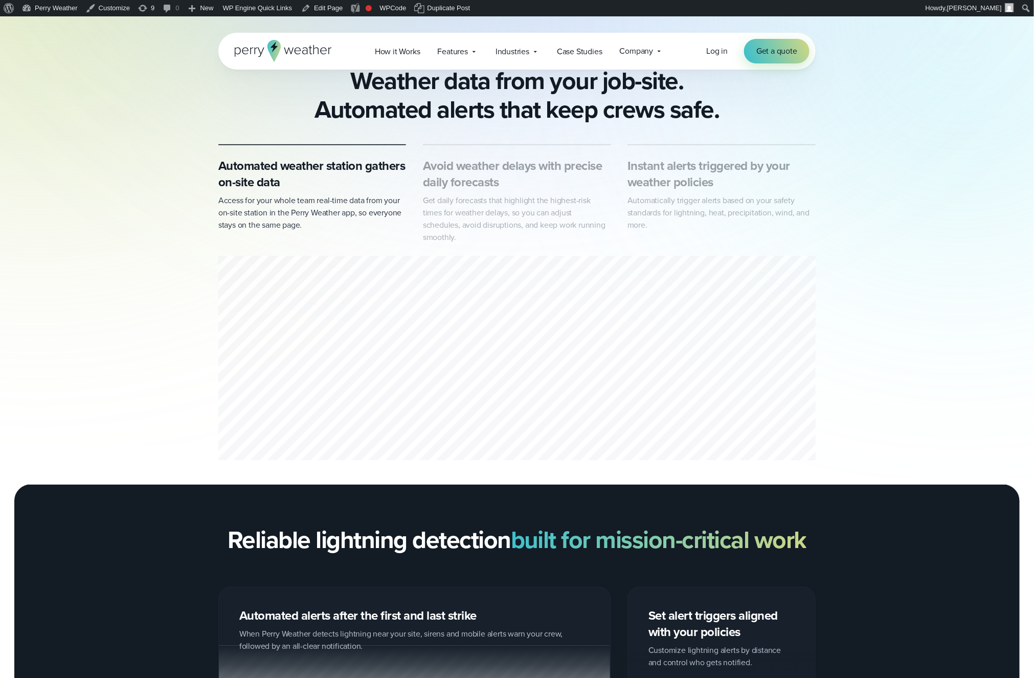
click at [514, 203] on p "Get daily forecasts that highlight the highest-risk times for weather delays, s…" at bounding box center [517, 218] width 188 height 49
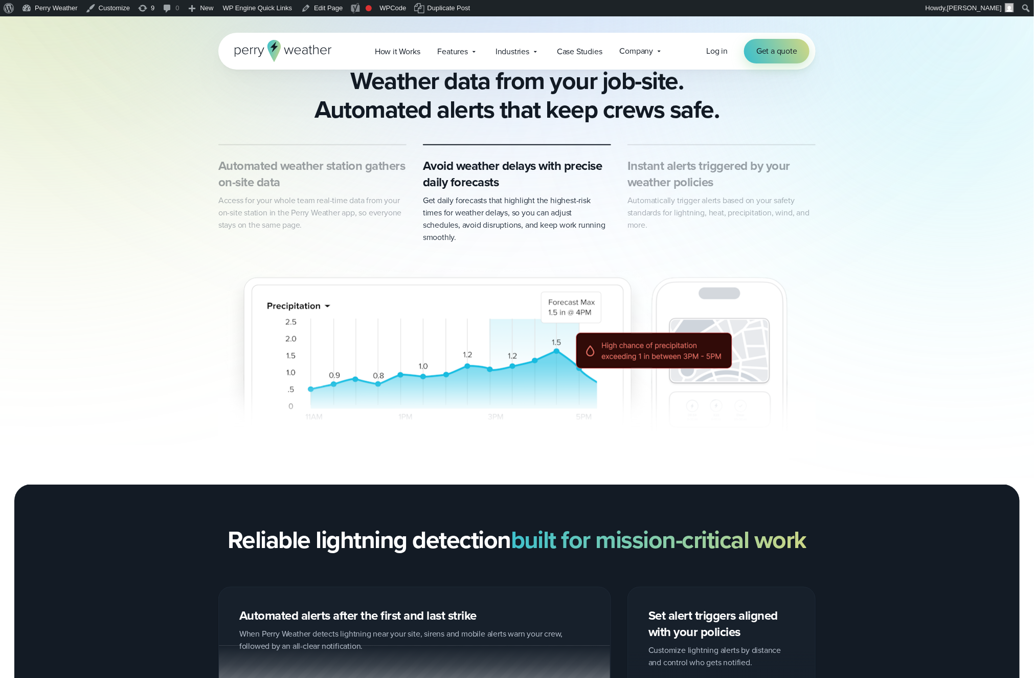
click at [742, 189] on h3 "Instant alerts triggered by your weather policies" at bounding box center [721, 173] width 188 height 33
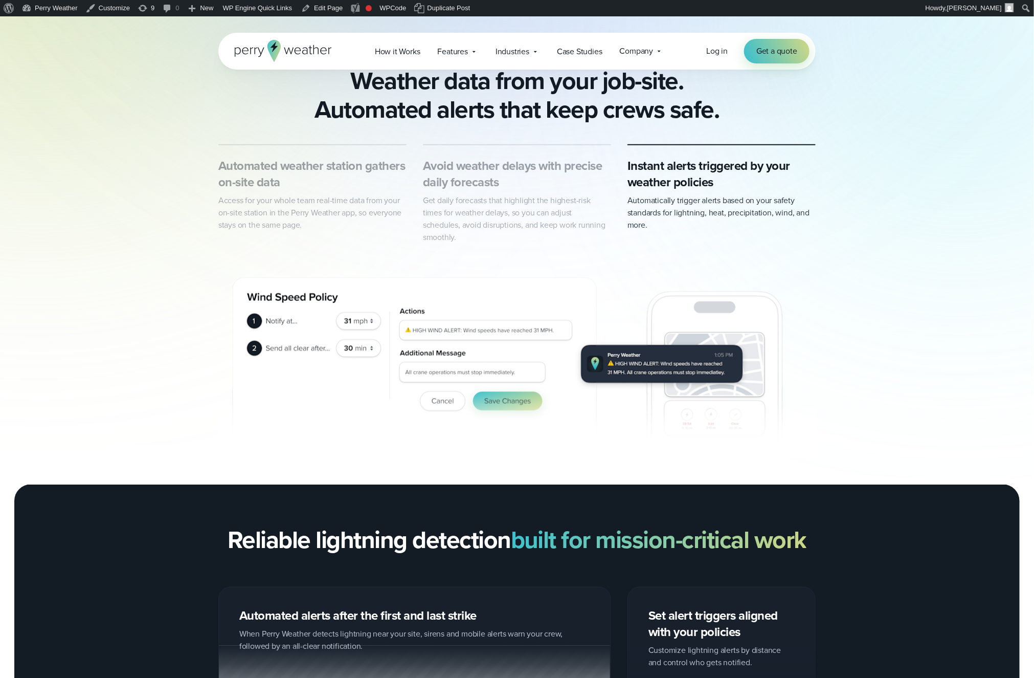
scroll to position [0, 0]
